Goal: Transaction & Acquisition: Purchase product/service

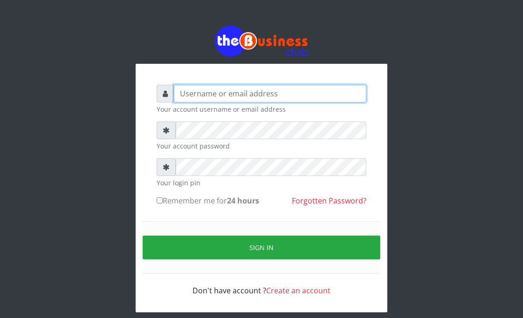
type input "Goody"
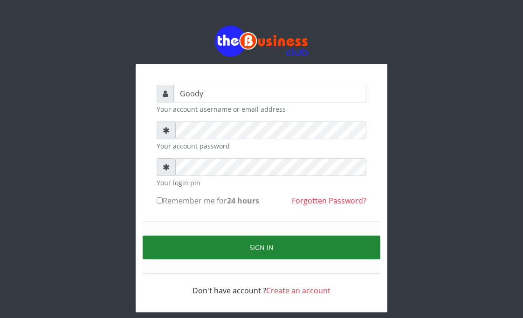
click at [151, 241] on button "Sign in" at bounding box center [262, 248] width 238 height 24
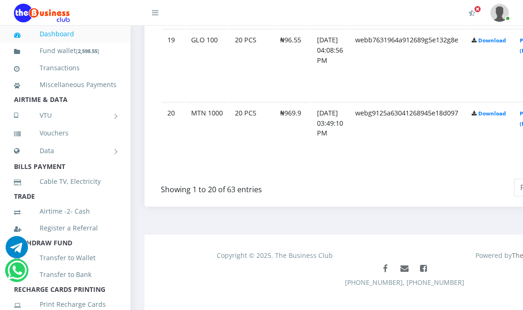
scroll to position [1879, 0]
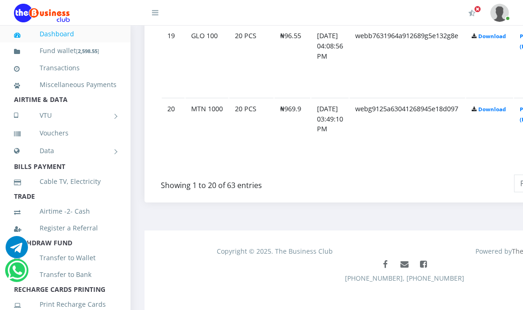
click at [416, 75] on td "webb7631964a912689g5e132g8e" at bounding box center [408, 61] width 116 height 72
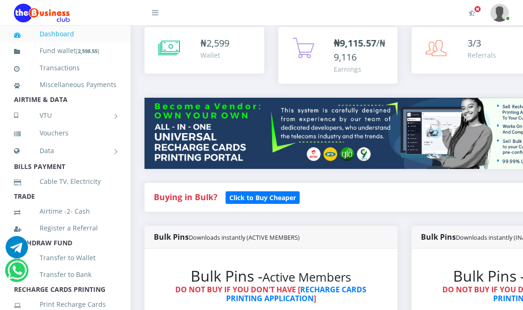
scroll to position [0, 0]
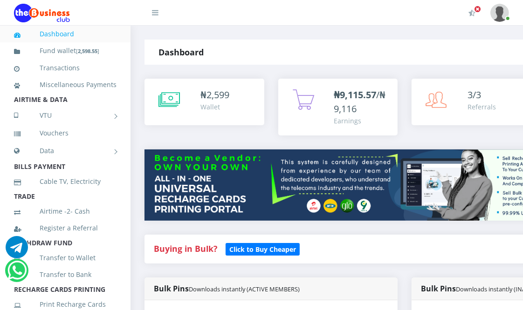
click at [357, 108] on span "₦9,115.57 /₦9,116" at bounding box center [360, 102] width 52 height 27
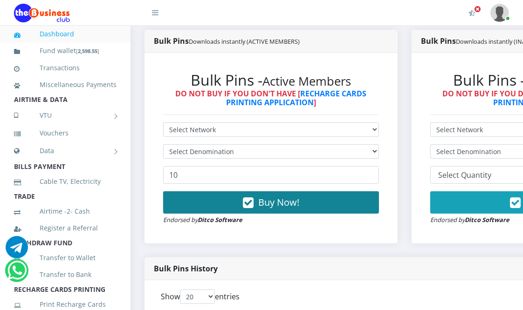
scroll to position [259, 0]
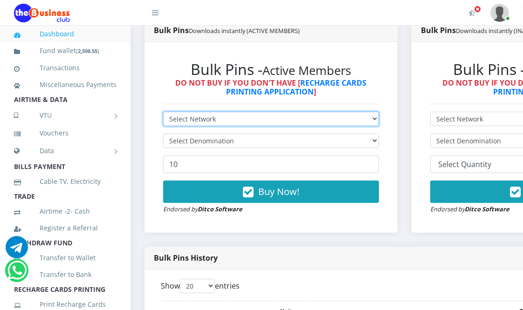
click at [280, 116] on select "Select Network MTN Globacom 9Mobile Airtel" at bounding box center [271, 119] width 216 height 14
select select "MTN"
click at [163, 113] on select "Select Network MTN Globacom 9Mobile Airtel" at bounding box center [271, 119] width 216 height 14
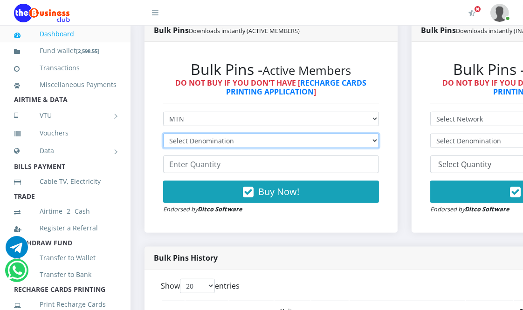
click at [287, 137] on select "Select Denomination MTN NGN100 - ₦96.99 MTN NGN200 - ₦193.98 MTN NGN400 - ₦387.…" at bounding box center [271, 141] width 216 height 14
select select "96.99-100"
click at [163, 135] on select "Select Denomination MTN NGN100 - ₦96.99 MTN NGN200 - ₦193.98 MTN NGN400 - ₦387.…" at bounding box center [271, 141] width 216 height 14
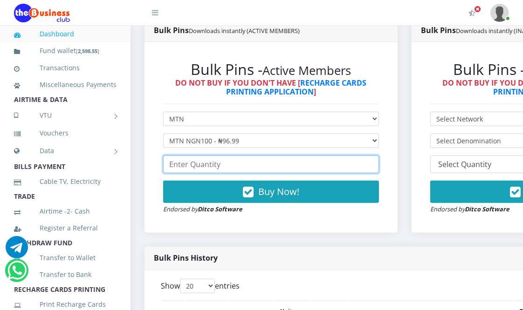
click at [292, 164] on input "number" at bounding box center [271, 165] width 216 height 18
type input "2"
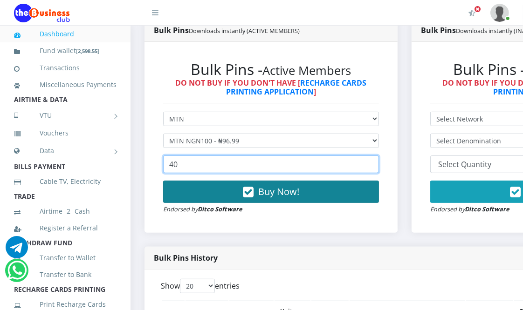
type input "40"
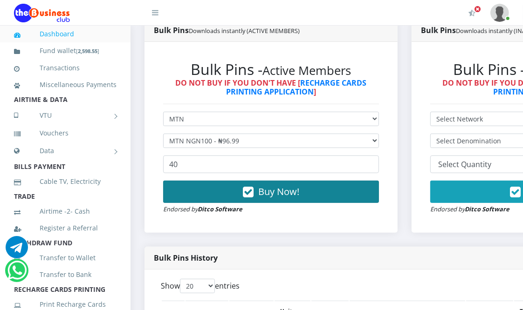
click at [296, 193] on span "Buy Now!" at bounding box center [278, 192] width 41 height 13
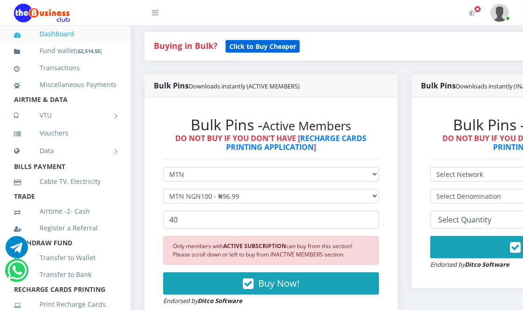
scroll to position [207, 0]
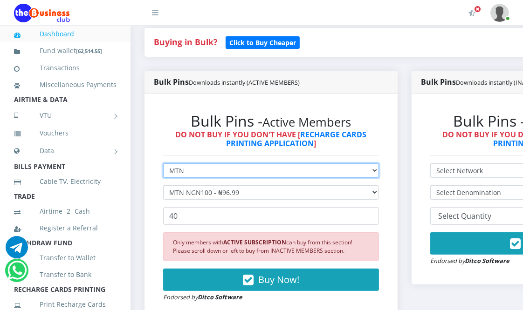
drag, startPoint x: 249, startPoint y: 169, endPoint x: 253, endPoint y: 172, distance: 5.3
click at [253, 172] on select "Select Network MTN Globacom 9Mobile Airtel" at bounding box center [271, 171] width 216 height 14
click at [163, 165] on select "Select Network MTN Globacom 9Mobile Airtel" at bounding box center [271, 171] width 216 height 14
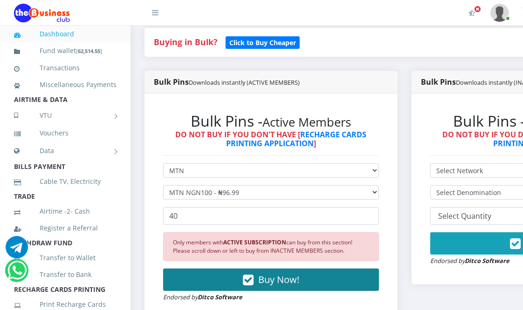
click at [280, 278] on span "Buy Now!" at bounding box center [278, 280] width 41 height 13
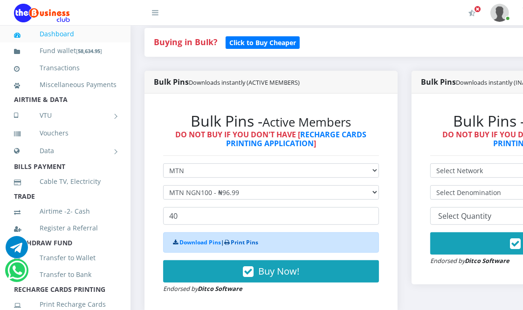
click at [253, 241] on link "Print Pins" at bounding box center [245, 243] width 28 height 8
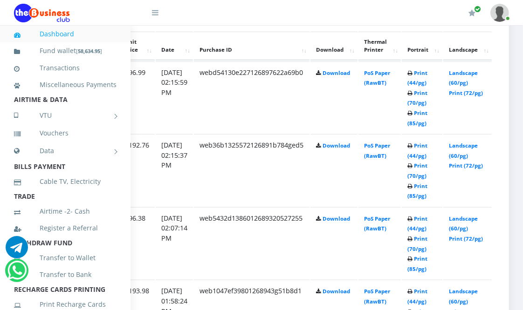
scroll to position [528, 165]
click at [469, 91] on link "Print (72/pg)" at bounding box center [466, 92] width 34 height 7
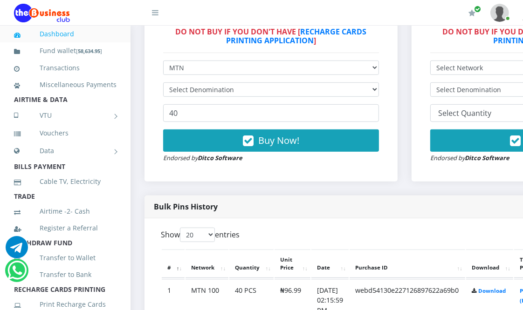
scroll to position [310, 0]
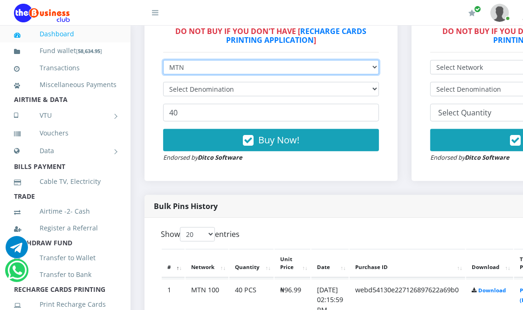
click at [282, 64] on select "Select Network MTN Globacom 9Mobile Airtel" at bounding box center [271, 67] width 216 height 14
click at [163, 61] on select "Select Network MTN Globacom 9Mobile Airtel" at bounding box center [271, 67] width 216 height 14
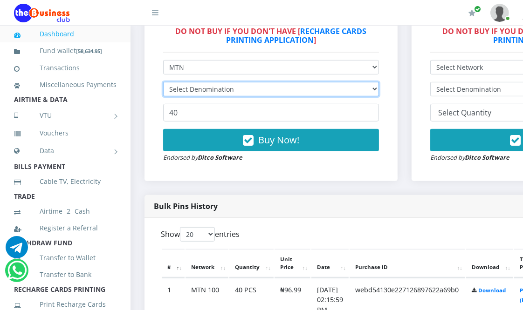
click at [294, 91] on select "Select Denomination" at bounding box center [271, 89] width 216 height 14
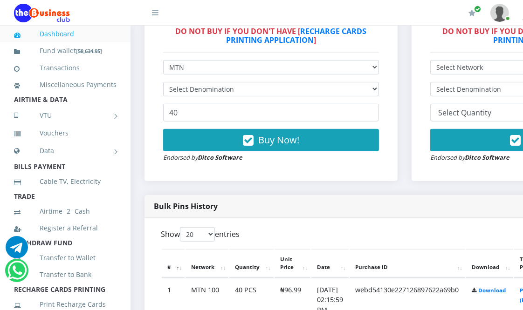
click at [280, 181] on div "Bulk Pins - Active Members DO NOT BUY IF YOU DON'T HAVE [ RECHARGE CARDS PRINTI…" at bounding box center [270, 85] width 253 height 191
click at [289, 206] on div "Bulk Pins History" at bounding box center [404, 206] width 520 height 23
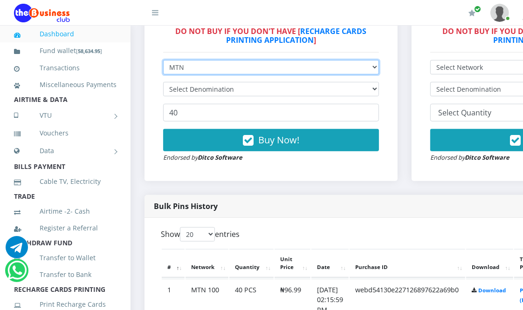
click at [309, 67] on select "Select Network MTN Globacom 9Mobile Airtel" at bounding box center [271, 67] width 216 height 14
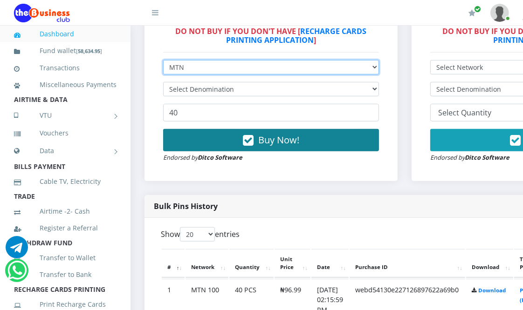
select select "9Mobile"
click at [163, 61] on select "Select Network MTN Globacom 9Mobile Airtel" at bounding box center [271, 67] width 216 height 14
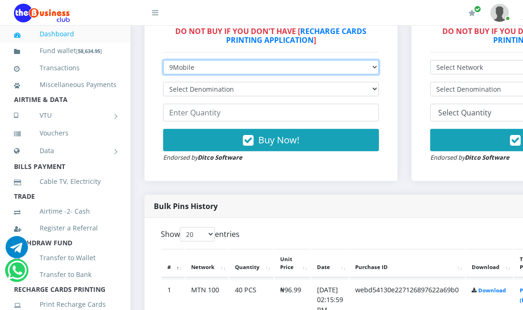
click at [303, 62] on select "Select Network MTN Globacom 9Mobile Airtel" at bounding box center [271, 67] width 216 height 14
select select "MTN"
click at [163, 61] on select "Select Network MTN Globacom 9Mobile Airtel" at bounding box center [271, 67] width 216 height 14
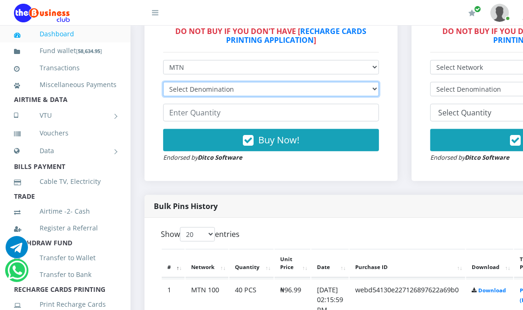
click at [304, 89] on select "Select Denomination MTN NGN100 - ₦96.94 MTN NGN200 - ₦193.88 MTN NGN400 - ₦387.…" at bounding box center [271, 89] width 216 height 14
select select "193.88-200"
click at [163, 83] on select "Select Denomination MTN NGN100 - ₦96.94 MTN NGN200 - ₦193.88 MTN NGN400 - ₦387.…" at bounding box center [271, 89] width 216 height 14
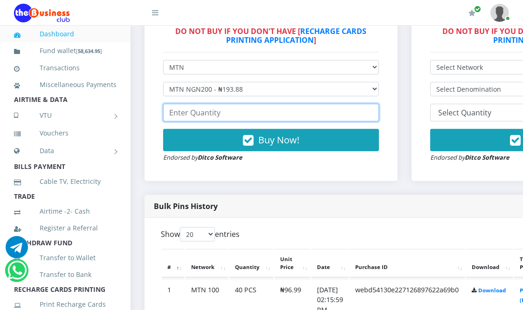
click at [307, 114] on input "number" at bounding box center [271, 113] width 216 height 18
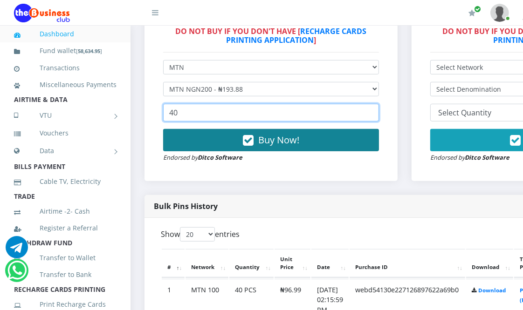
type input "40"
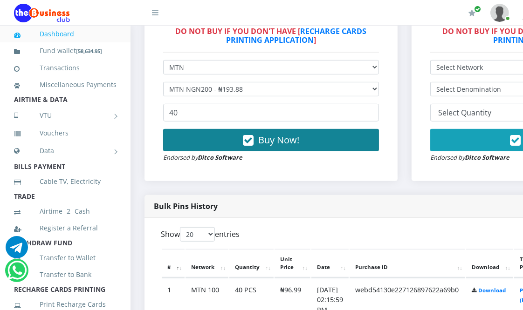
click at [297, 148] on button "Buy Now!" at bounding box center [271, 140] width 216 height 22
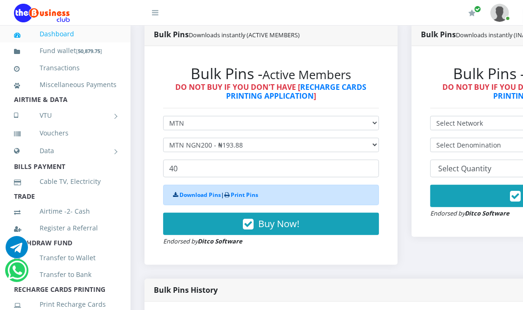
scroll to position [259, 0]
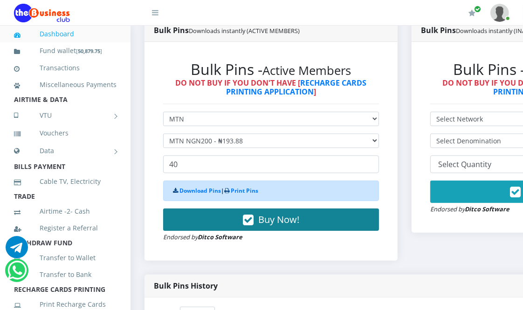
click at [310, 221] on button "Buy Now!" at bounding box center [271, 220] width 216 height 22
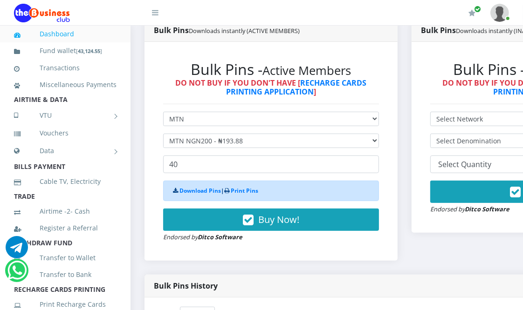
drag, startPoint x: 422, startPoint y: 237, endPoint x: 409, endPoint y: 244, distance: 15.4
drag, startPoint x: 409, startPoint y: 244, endPoint x: 251, endPoint y: 190, distance: 167.0
click at [251, 190] on link "Print Pins" at bounding box center [245, 191] width 28 height 8
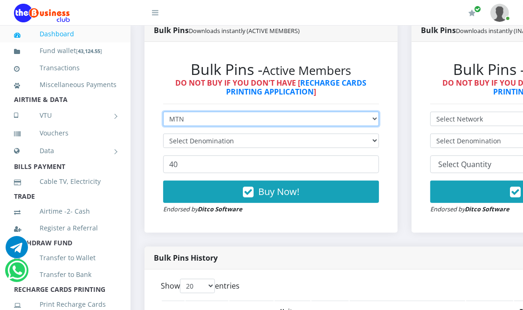
click at [216, 119] on select "Select Network MTN Globacom 9Mobile Airtel" at bounding box center [271, 119] width 216 height 14
select select "Airtel"
click at [163, 113] on select "Select Network MTN Globacom 9Mobile Airtel" at bounding box center [271, 119] width 216 height 14
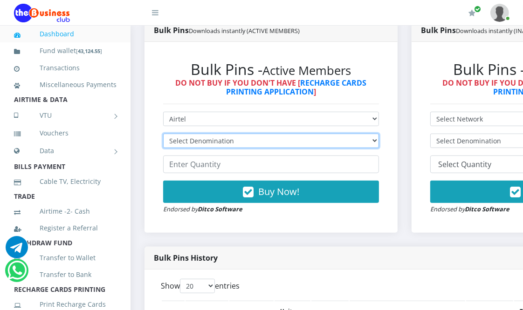
click at [190, 142] on select "Select Denomination Airtel NGN100 - ₦96.36 Airtel NGN200 - ₦192.72 Airtel NGN50…" at bounding box center [271, 141] width 216 height 14
select select "96.36-100"
click at [163, 135] on select "Select Denomination Airtel NGN100 - ₦96.36 Airtel NGN200 - ₦192.72 Airtel NGN50…" at bounding box center [271, 141] width 216 height 14
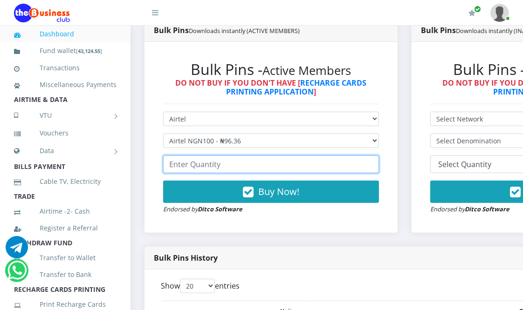
click at [201, 169] on input "number" at bounding box center [271, 165] width 216 height 18
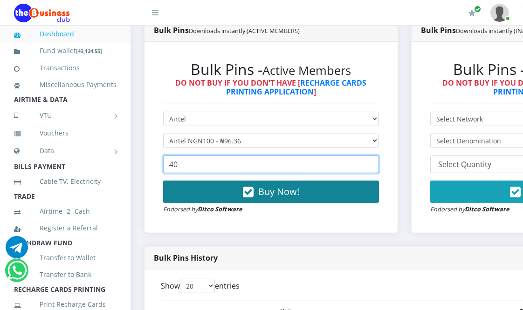
type input "40"
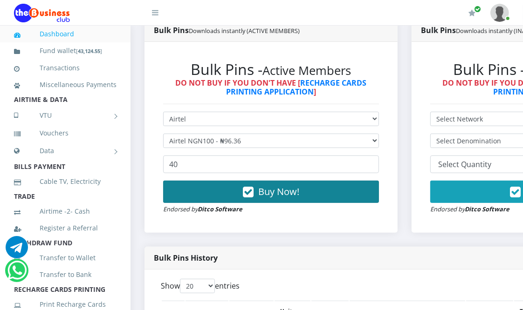
click at [202, 196] on button "Buy Now!" at bounding box center [271, 192] width 216 height 22
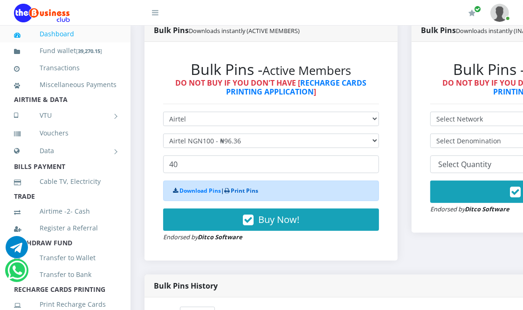
click at [235, 191] on link "Print Pins" at bounding box center [245, 191] width 28 height 8
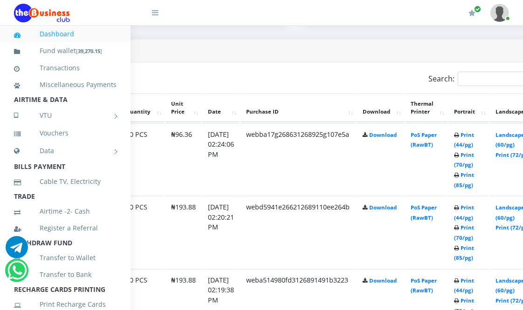
scroll to position [466, 165]
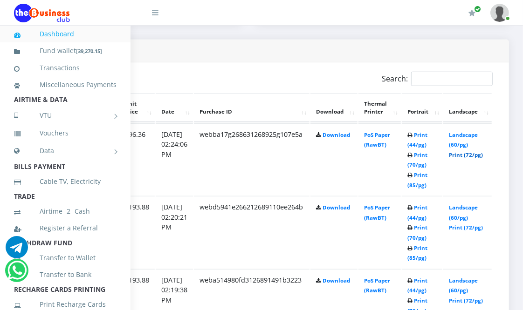
click at [465, 155] on link "Print (72/pg)" at bounding box center [466, 154] width 34 height 7
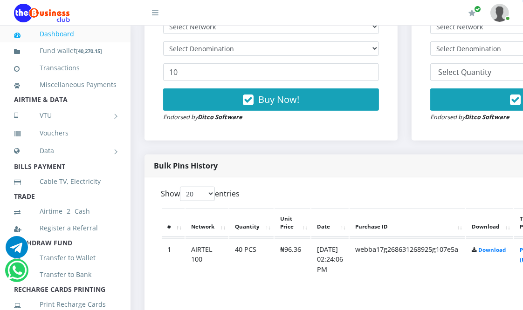
scroll to position [310, 0]
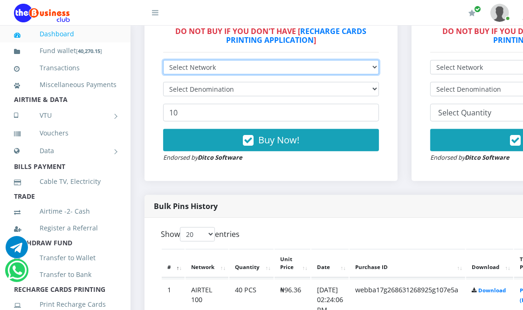
click at [244, 62] on select "Select Network MTN Globacom 9Mobile Airtel" at bounding box center [271, 67] width 216 height 14
select select "Glo"
click at [163, 61] on select "Select Network MTN Globacom 9Mobile Airtel" at bounding box center [271, 67] width 216 height 14
click at [232, 67] on select "Select Network MTN Globacom 9Mobile Airtel" at bounding box center [271, 67] width 216 height 14
select select "Airtel"
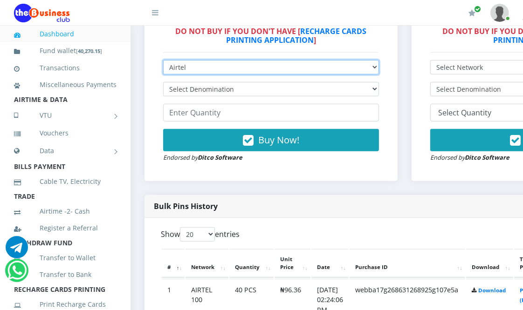
click at [163, 61] on select "Select Network MTN Globacom 9Mobile Airtel" at bounding box center [271, 67] width 216 height 14
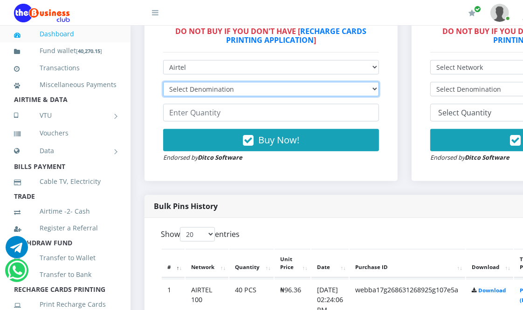
click at [229, 86] on select "Select Denomination" at bounding box center [271, 89] width 216 height 14
select select "192.72-200"
click at [163, 83] on select "Select Denomination Airtel NGN100 - ₦96.36 Airtel NGN200 - ₦192.72 Airtel NGN50…" at bounding box center [271, 89] width 216 height 14
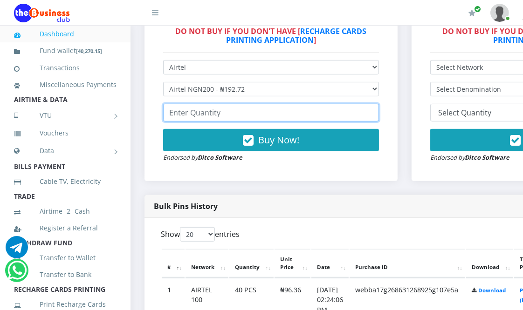
click at [248, 117] on input "number" at bounding box center [271, 113] width 216 height 18
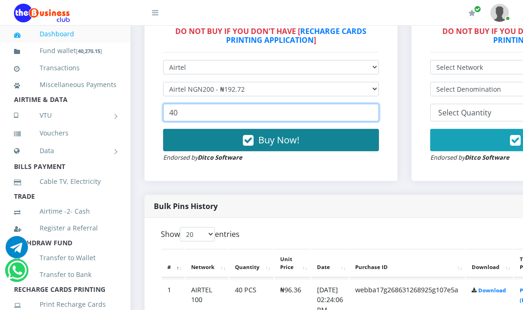
type input "40"
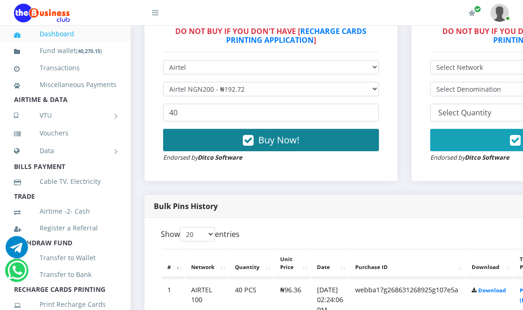
click at [265, 141] on span "Buy Now!" at bounding box center [278, 140] width 41 height 13
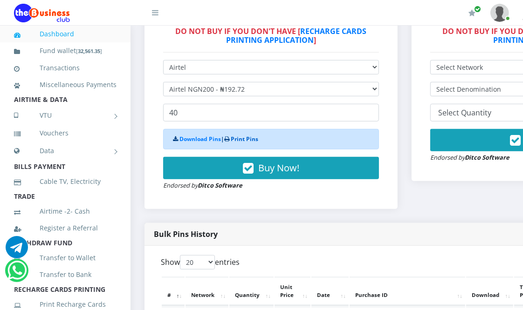
click at [241, 141] on link "Print Pins" at bounding box center [245, 139] width 28 height 8
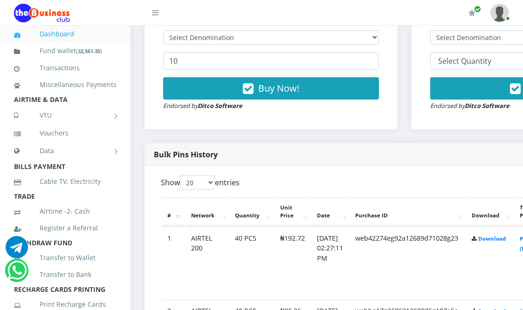
click at [424, 255] on td "web42274eg92a12689d71028g23" at bounding box center [408, 263] width 116 height 72
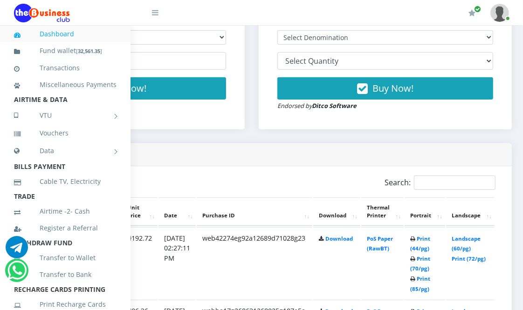
scroll to position [362, 165]
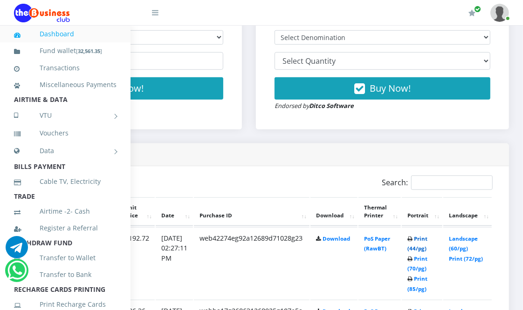
click at [416, 241] on link "Print (44/pg)" at bounding box center [417, 243] width 20 height 17
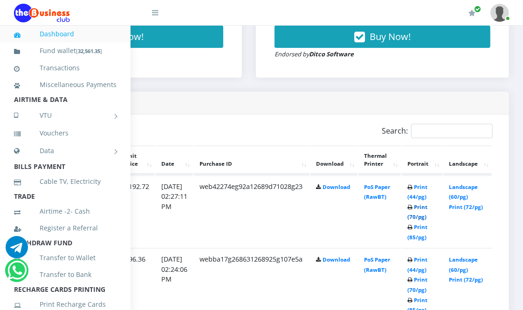
click at [414, 216] on link "Print (70/pg)" at bounding box center [417, 212] width 20 height 17
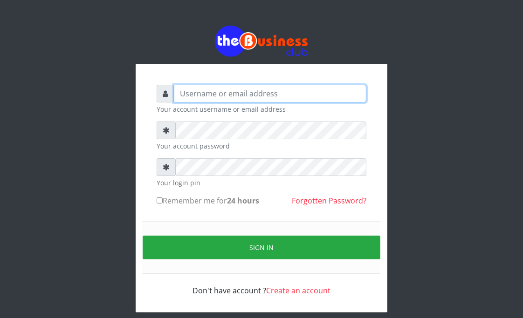
type input "Goody"
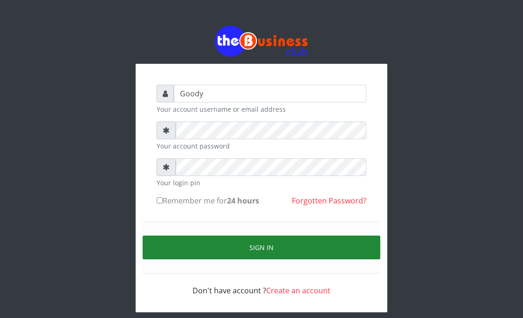
click at [165, 246] on button "Sign in" at bounding box center [262, 248] width 238 height 24
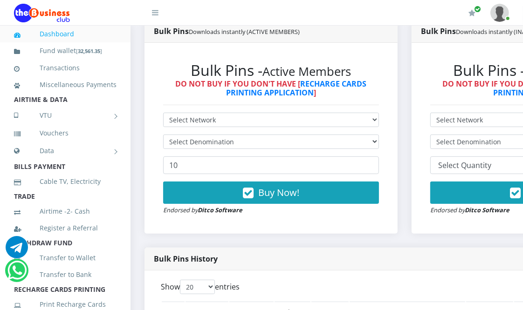
scroll to position [259, 0]
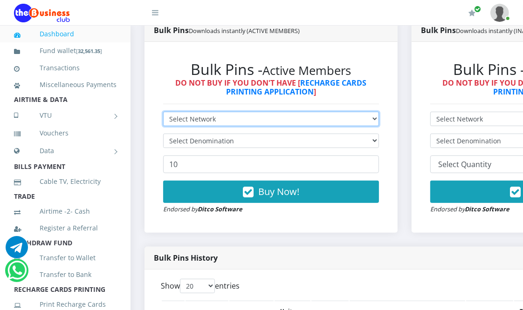
click at [247, 118] on select "Select Network MTN Globacom 9Mobile Airtel" at bounding box center [271, 119] width 216 height 14
select select "Glo"
click at [163, 113] on select "Select Network MTN Globacom 9Mobile Airtel" at bounding box center [271, 119] width 216 height 14
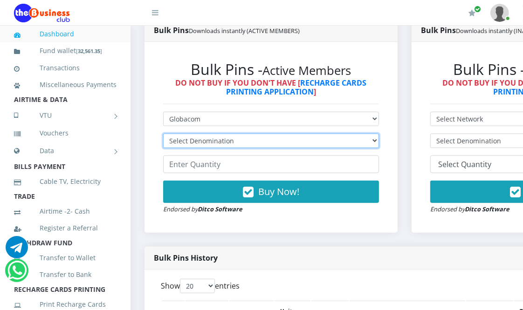
click at [242, 142] on select "Select Denomination Glo NGN100 - ₦96.45 Glo NGN200 - ₦192.90 Glo NGN500 - ₦482.…" at bounding box center [271, 141] width 216 height 14
select select "96.45-100"
click at [163, 135] on select "Select Denomination Glo NGN100 - ₦96.45 Glo NGN200 - ₦192.90 Glo NGN500 - ₦482.…" at bounding box center [271, 141] width 216 height 14
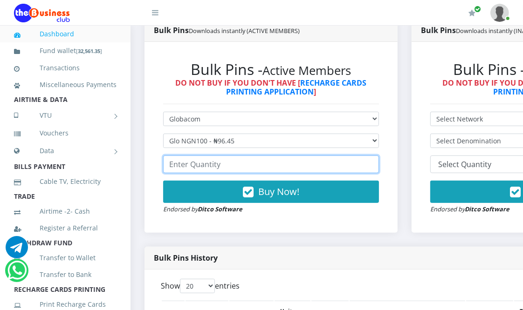
click at [247, 165] on input "number" at bounding box center [271, 165] width 216 height 18
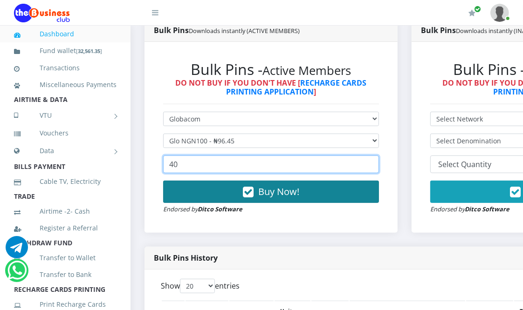
type input "40"
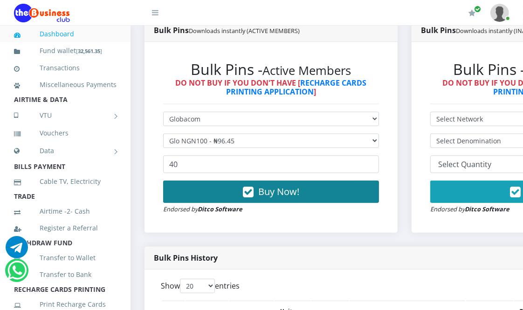
click at [235, 186] on button "Buy Now!" at bounding box center [271, 192] width 216 height 22
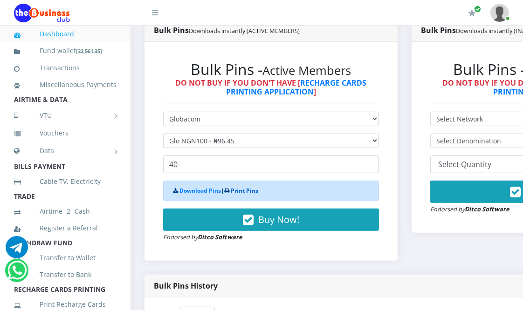
click at [235, 190] on link "Print Pins" at bounding box center [245, 191] width 28 height 8
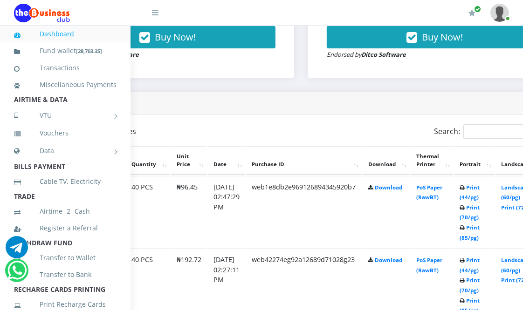
scroll to position [413, 165]
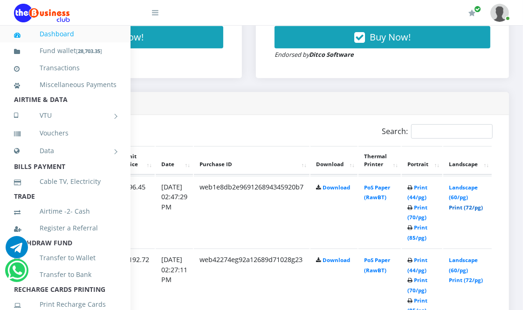
click at [471, 205] on link "Print (72/pg)" at bounding box center [466, 207] width 34 height 7
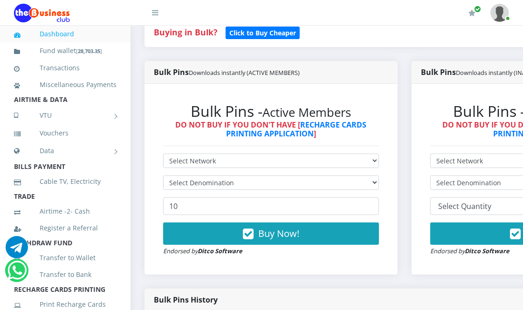
scroll to position [206, 0]
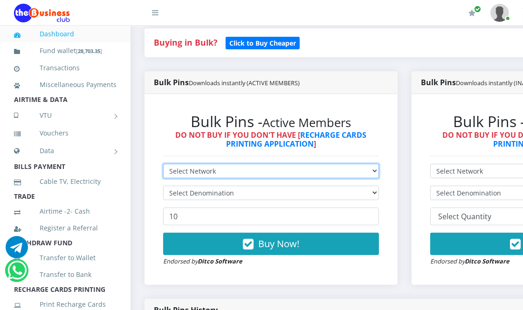
click at [261, 173] on select "Select Network MTN Globacom 9Mobile Airtel" at bounding box center [271, 171] width 216 height 14
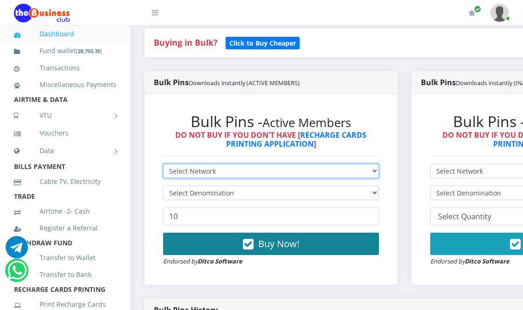
select select "9Mobile"
click at [163, 165] on select "Select Network MTN Globacom 9Mobile Airtel" at bounding box center [271, 171] width 216 height 14
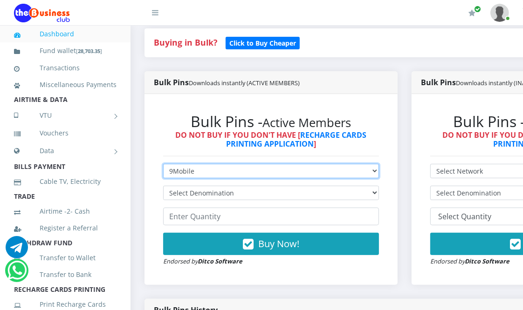
click at [249, 166] on select "Select Network MTN Globacom 9Mobile Airtel" at bounding box center [271, 171] width 216 height 14
select select "Glo"
click at [163, 165] on select "Select Network MTN Globacom 9Mobile Airtel" at bounding box center [271, 171] width 216 height 14
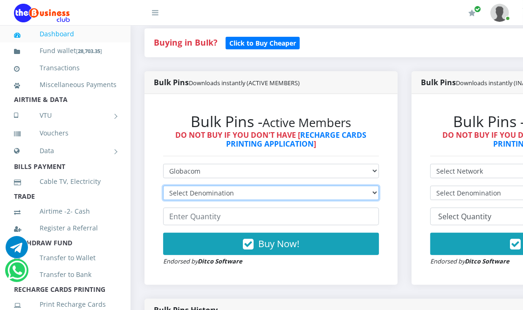
click at [221, 199] on select "Select Denomination Glo NGN100 - ₦96.45 Glo NGN200 - ₦192.90 Glo NGN500 - ₦482.…" at bounding box center [271, 193] width 216 height 14
select select "192.9-200"
click at [163, 187] on select "Select Denomination Glo NGN100 - ₦96.45 Glo NGN200 - ₦192.90 Glo NGN500 - ₦482.…" at bounding box center [271, 193] width 216 height 14
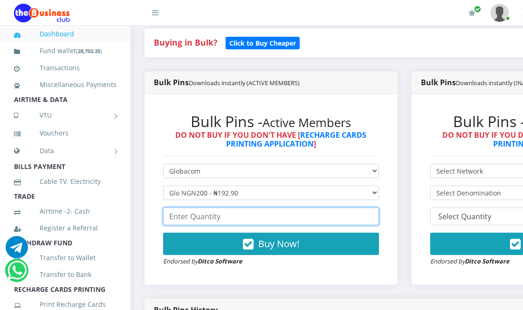
click at [245, 220] on input "number" at bounding box center [271, 217] width 216 height 18
type input "40"
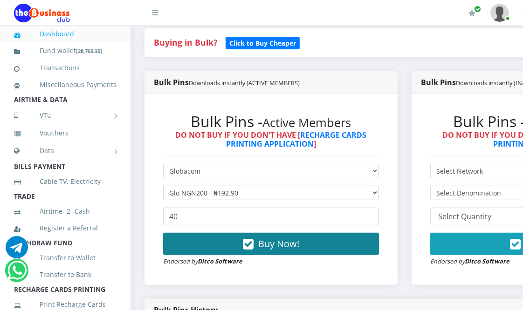
click at [286, 238] on button "Buy Now!" at bounding box center [271, 244] width 216 height 22
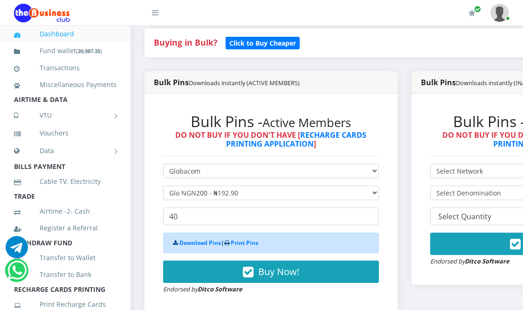
scroll to position [0, 0]
select select "Glo"
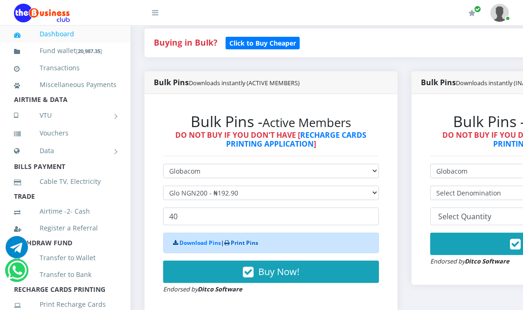
click at [253, 246] on link "Print Pins" at bounding box center [245, 243] width 28 height 8
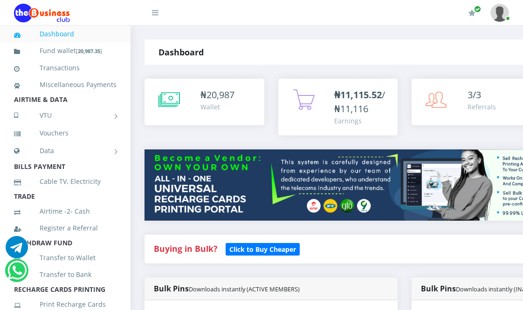
select select "Glo"
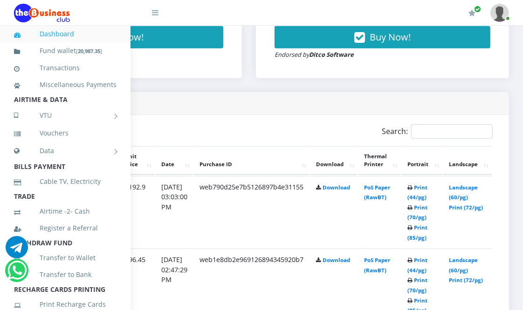
scroll to position [413, 165]
click at [458, 190] on link "Landscape (60/pg)" at bounding box center [463, 192] width 29 height 17
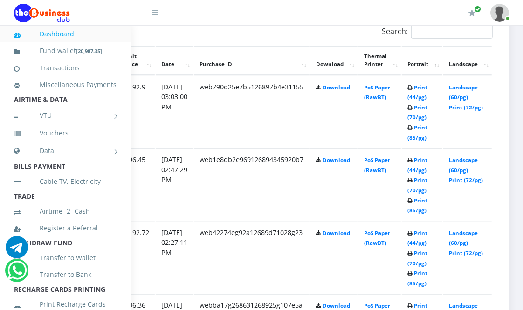
scroll to position [517, 165]
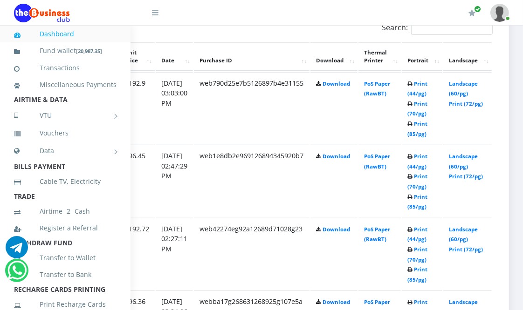
click at [419, 129] on td "Print (44/pg) Print (70/pg) Print (85/pg)" at bounding box center [422, 108] width 41 height 72
click at [417, 131] on link "Print (85/pg)" at bounding box center [417, 128] width 20 height 17
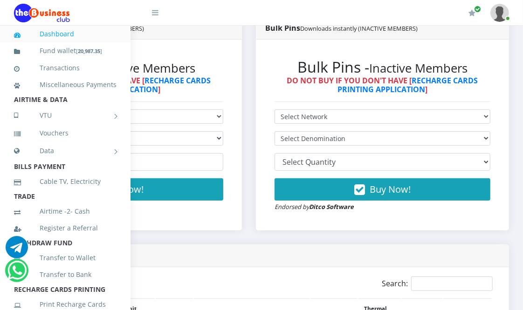
scroll to position [258, 165]
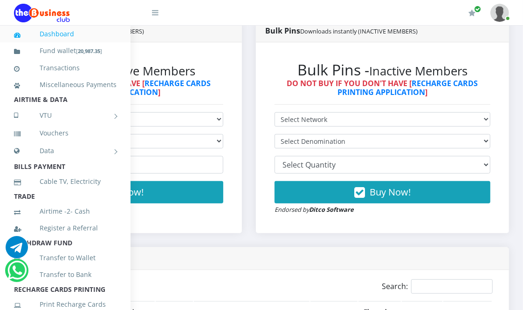
drag, startPoint x: 196, startPoint y: 112, endPoint x: 123, endPoint y: 172, distance: 94.1
click at [187, 122] on div "Bulk Pins - Active Members DO NOT BUY IF YOU DON'T HAVE [ RECHARGE CARDS PRINTI…" at bounding box center [115, 138] width 234 height 172
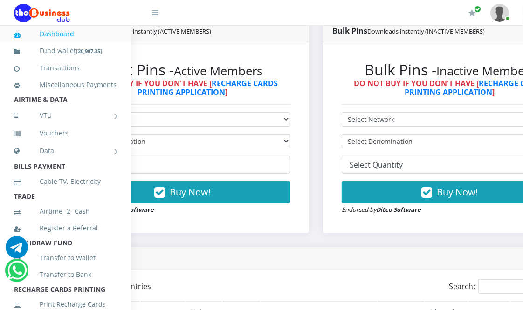
scroll to position [258, 0]
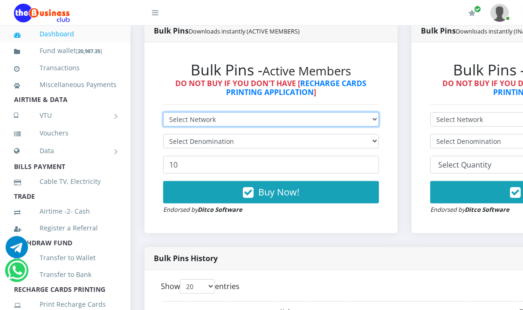
click at [208, 122] on select "Select Network MTN Globacom 9Mobile Airtel" at bounding box center [271, 119] width 216 height 14
select select "MTN"
click at [163, 113] on select "Select Network MTN Globacom 9Mobile Airtel" at bounding box center [271, 119] width 216 height 14
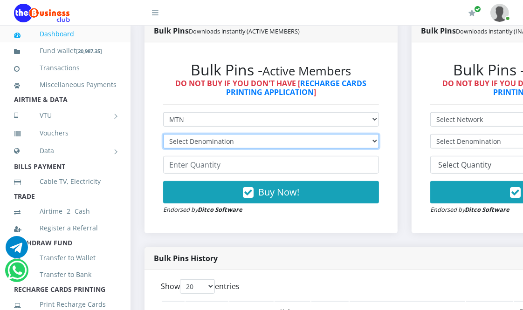
click at [221, 146] on select "Select Denomination MTN NGN100 - ₦96.94 MTN NGN200 - ₦193.88 MTN NGN400 - ₦387.…" at bounding box center [271, 141] width 216 height 14
select select "484.7-500"
click at [163, 135] on select "Select Denomination MTN NGN100 - ₦96.94 MTN NGN200 - ₦193.88 MTN NGN400 - ₦387.…" at bounding box center [271, 141] width 216 height 14
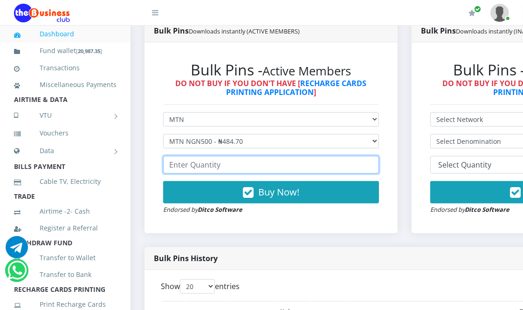
click at [231, 171] on input "number" at bounding box center [271, 165] width 216 height 18
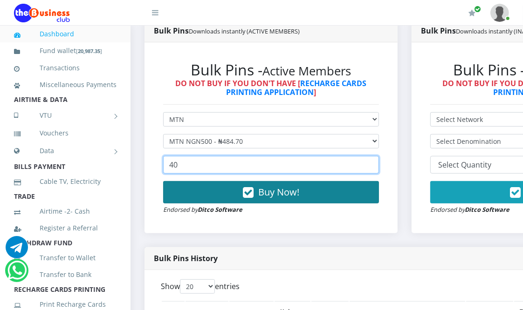
type input "40"
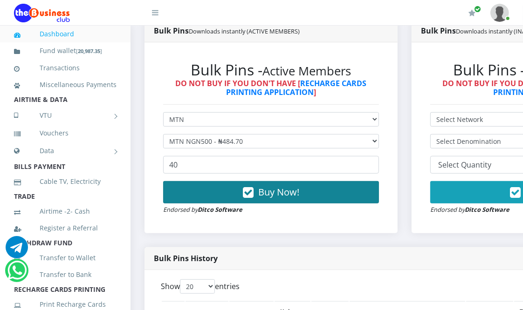
click at [290, 192] on span "Buy Now!" at bounding box center [278, 192] width 41 height 13
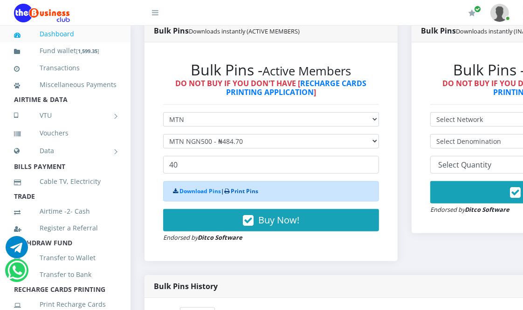
click at [252, 190] on link "Print Pins" at bounding box center [245, 191] width 28 height 8
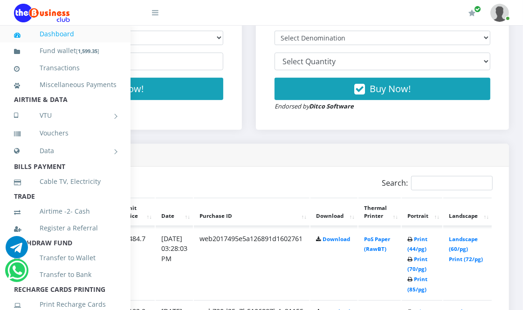
scroll to position [362, 165]
click at [419, 247] on link "Print (44/pg)" at bounding box center [417, 244] width 20 height 17
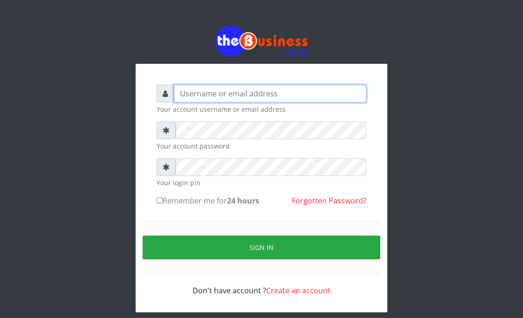
type input "Goody"
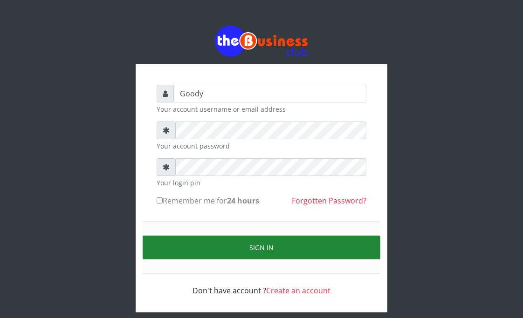
click at [158, 248] on button "Sign in" at bounding box center [262, 248] width 238 height 24
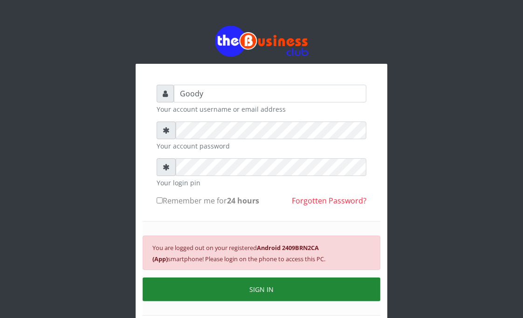
click at [212, 287] on button "SIGN IN" at bounding box center [262, 290] width 238 height 24
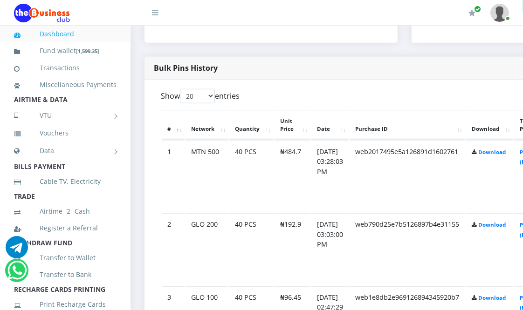
scroll to position [466, 0]
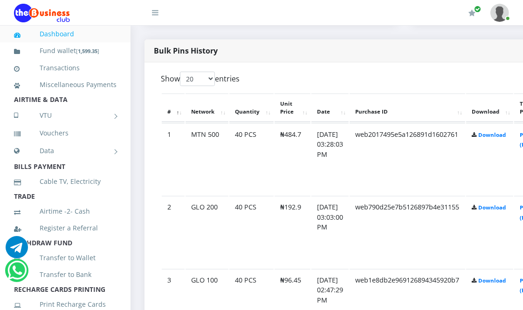
click at [297, 147] on td "₦484.7" at bounding box center [293, 160] width 36 height 72
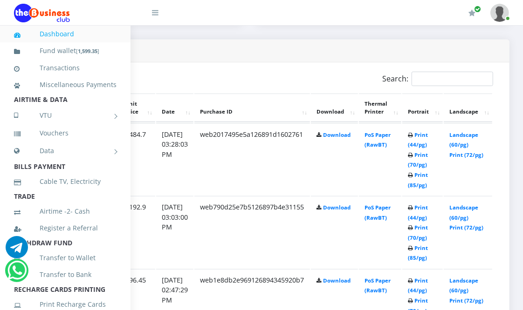
scroll to position [466, 165]
click at [373, 139] on td "PoS Paper (RawBT)" at bounding box center [379, 160] width 42 height 72
click at [418, 140] on td "Print (44/pg) Print (70/pg) Print (85/pg)" at bounding box center [422, 160] width 41 height 72
click at [418, 142] on link "Print (44/pg)" at bounding box center [417, 139] width 20 height 17
click at [413, 141] on link "Print (44/pg)" at bounding box center [417, 139] width 20 height 17
